Goal: Task Accomplishment & Management: Manage account settings

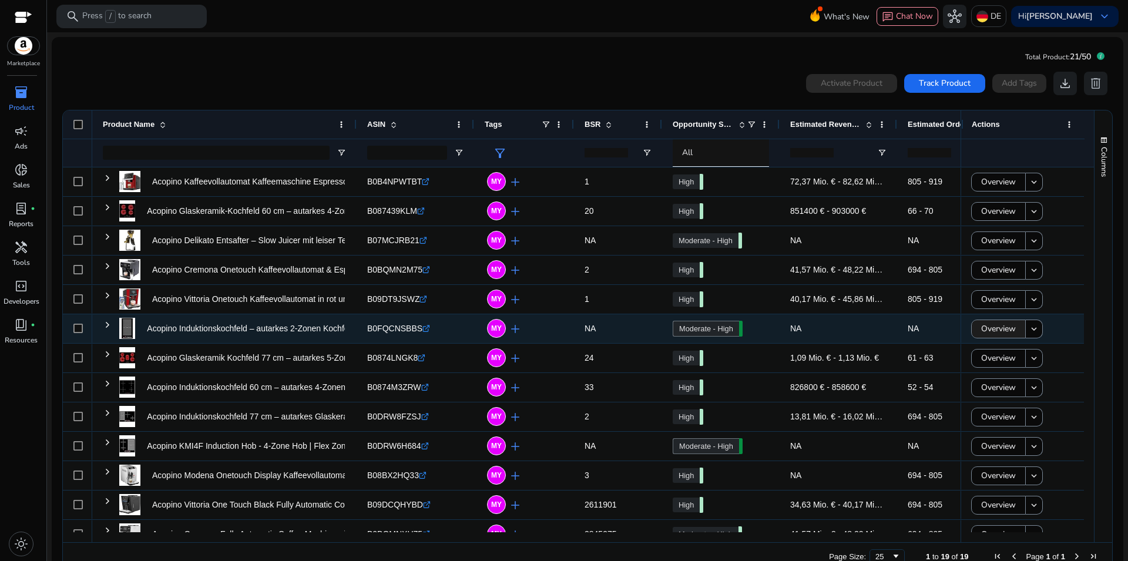
click at [981, 332] on span "Overview" at bounding box center [998, 329] width 35 height 24
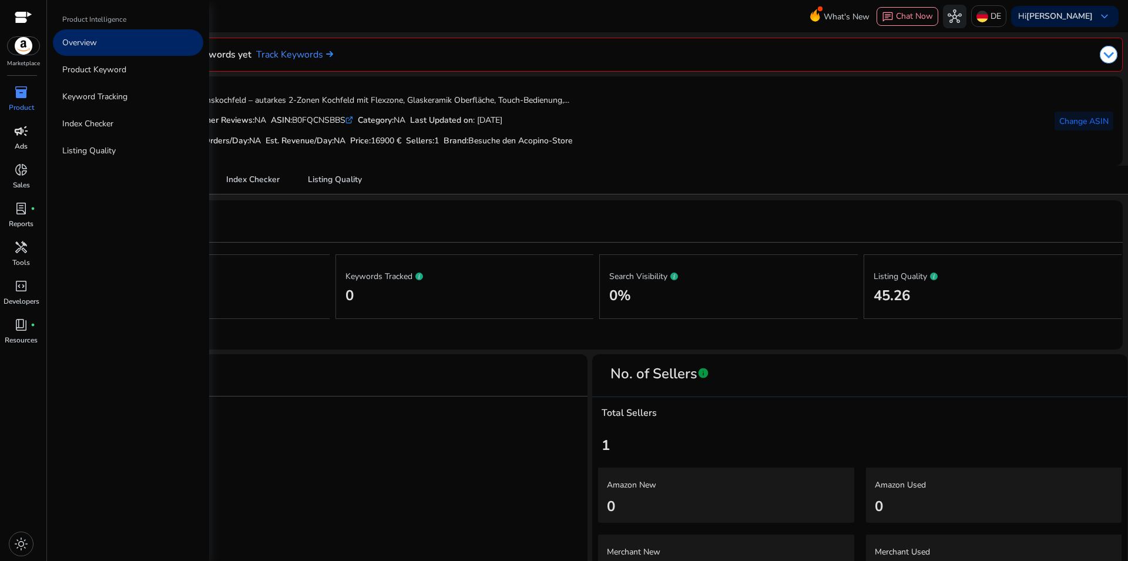
click at [10, 127] on div "campaign" at bounding box center [21, 131] width 33 height 19
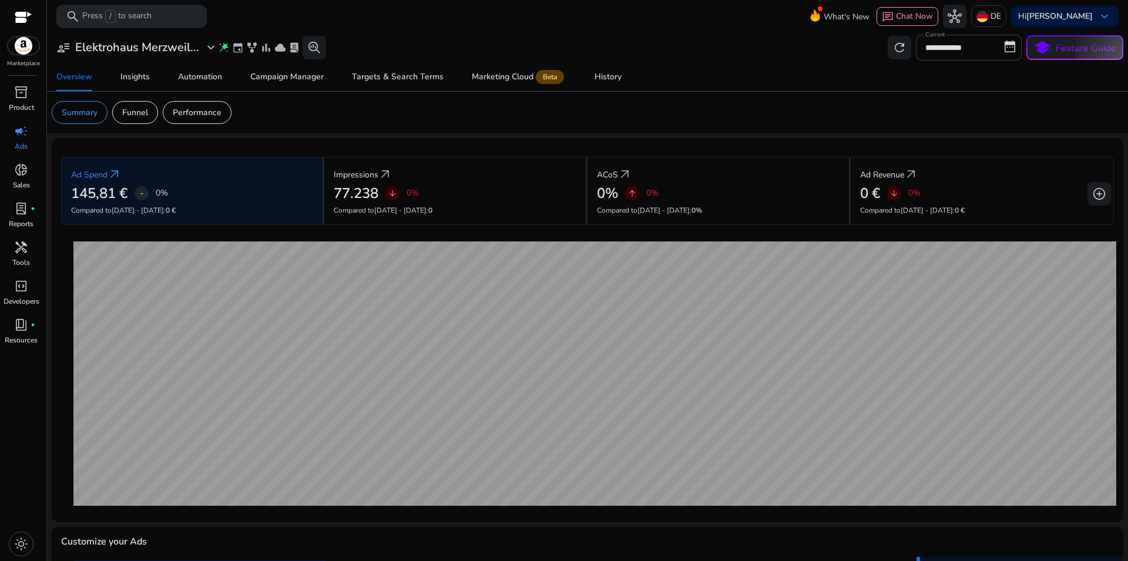
scroll to position [267, 0]
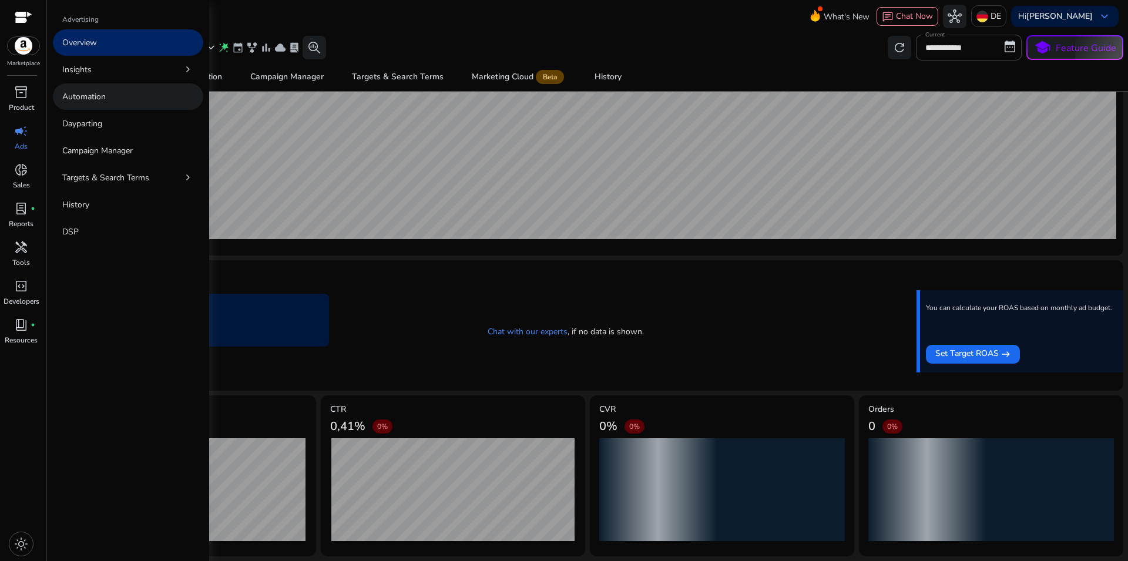
click at [83, 98] on p "Automation" at bounding box center [83, 96] width 43 height 12
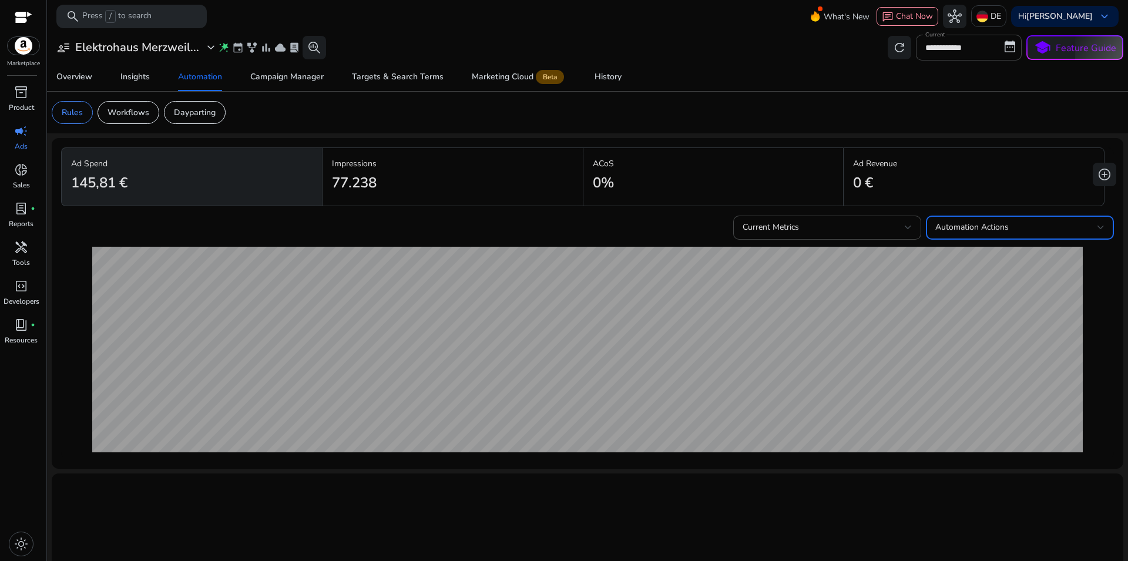
click at [964, 222] on span "Automation Actions" at bounding box center [971, 226] width 73 height 11
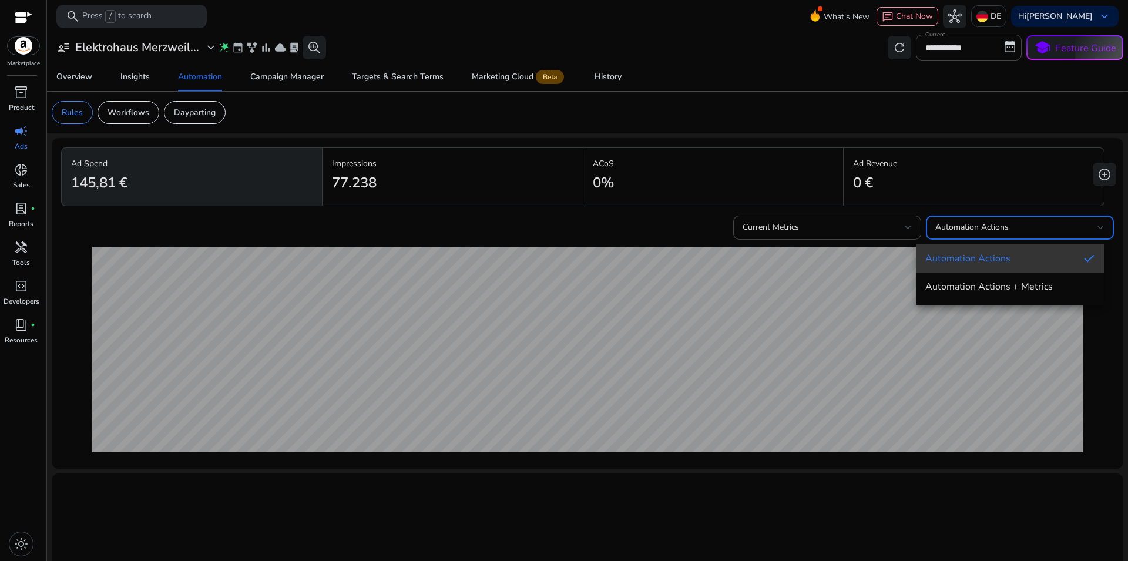
click at [983, 260] on span "Automation Actions" at bounding box center [999, 258] width 149 height 13
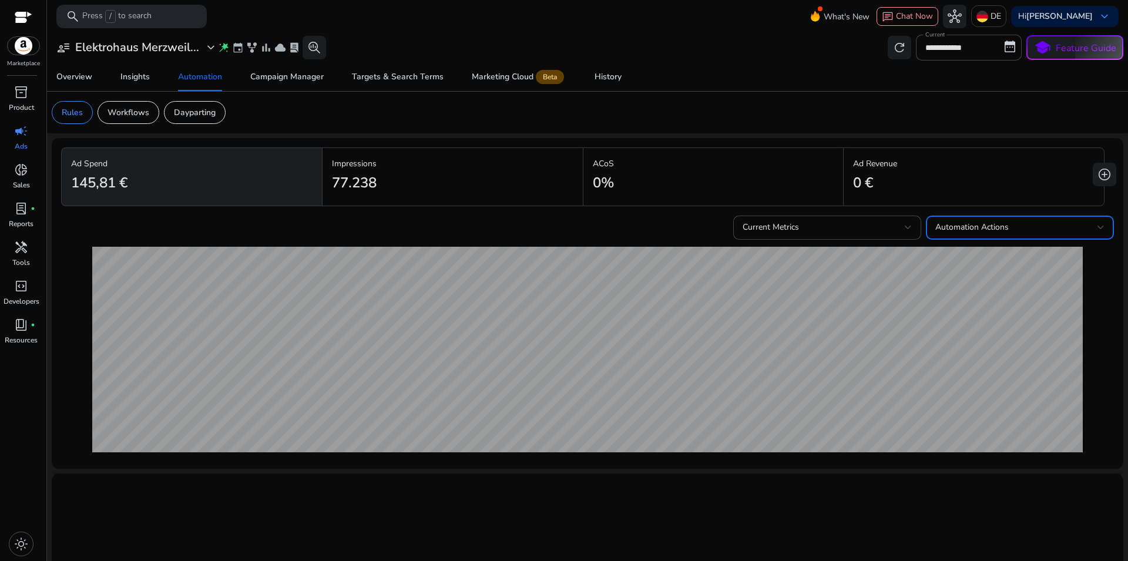
click at [977, 224] on span "Automation Actions" at bounding box center [971, 226] width 73 height 11
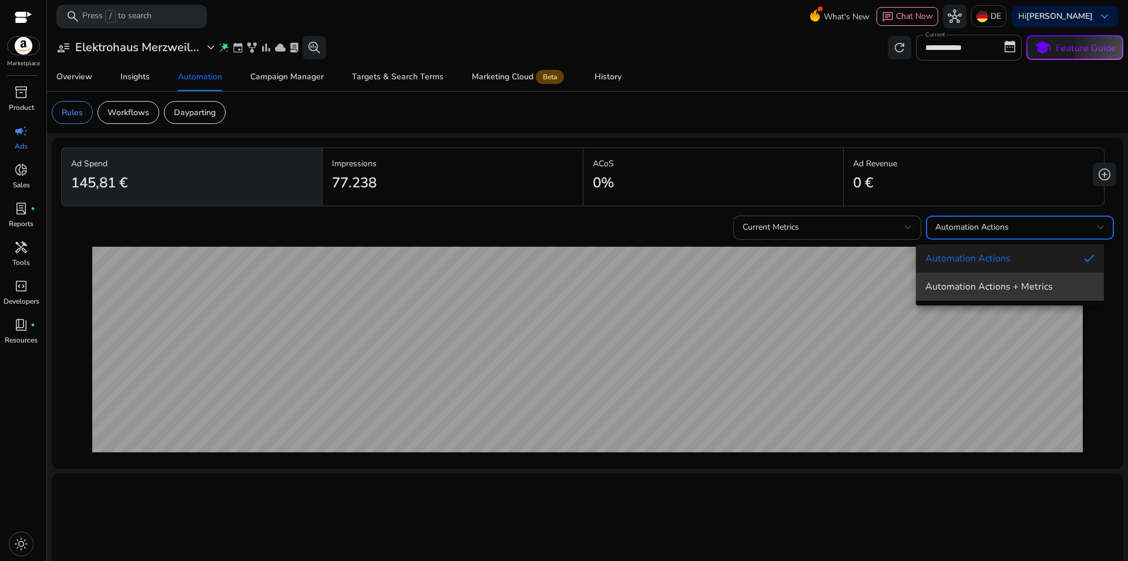
click at [978, 281] on span "Automation Actions + Metrics" at bounding box center [1009, 286] width 169 height 13
